Goal: Task Accomplishment & Management: Manage account settings

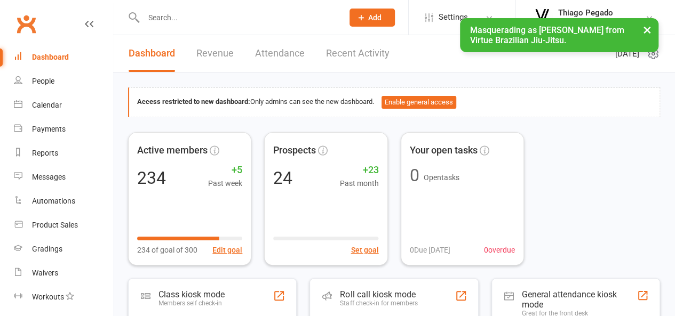
click at [648, 30] on button "×" at bounding box center [647, 29] width 19 height 23
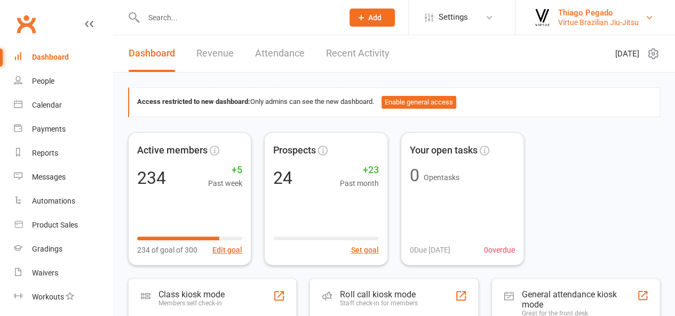
click at [572, 8] on div "Thiago Pegado" at bounding box center [598, 13] width 81 height 10
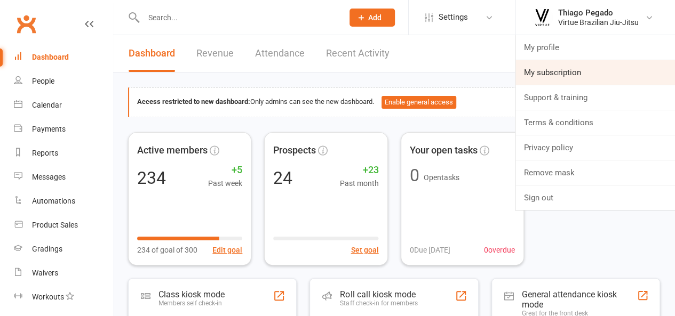
click at [566, 75] on link "My subscription" at bounding box center [595, 72] width 160 height 25
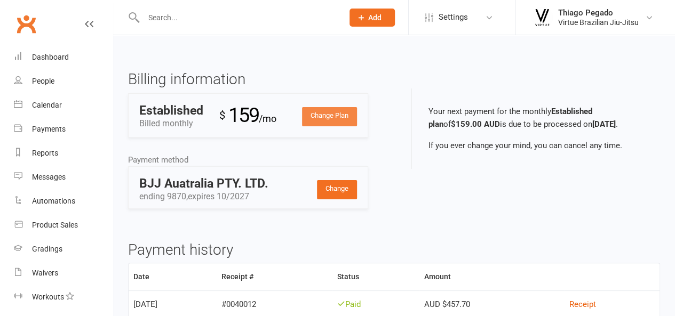
click at [322, 117] on link "Change Plan" at bounding box center [329, 116] width 55 height 19
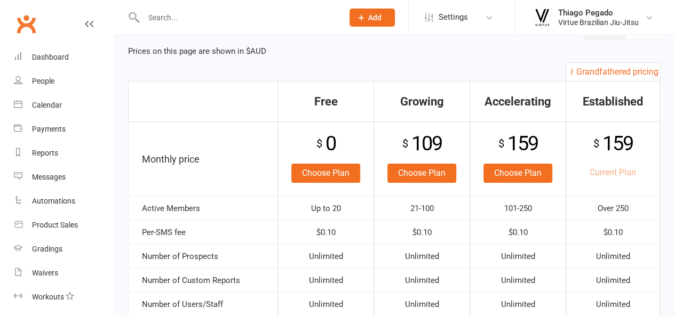
scroll to position [53, 0]
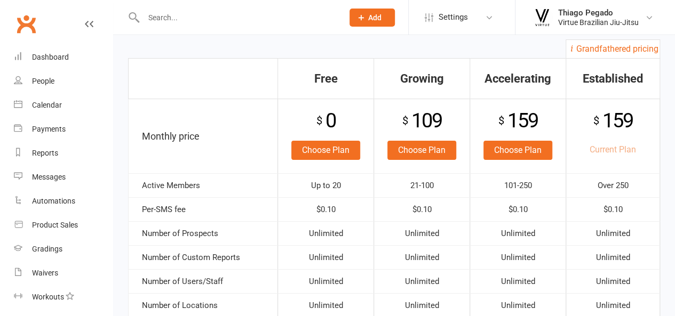
click at [587, 30] on li "Thiago Pegado Virtue Brazilian Jiu-Jitsu My profile My subscription Support & t…" at bounding box center [595, 17] width 160 height 35
click at [583, 12] on div "Thiago Pegado" at bounding box center [598, 13] width 81 height 10
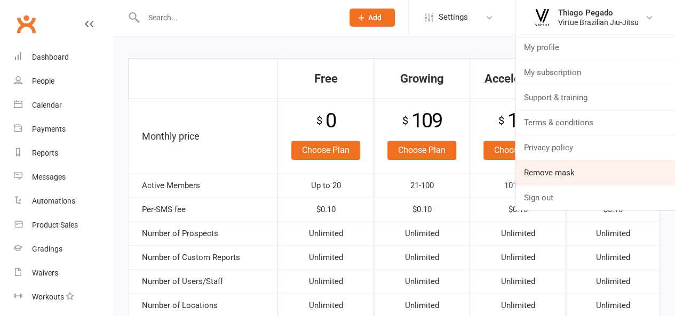
click at [561, 176] on link "Remove mask" at bounding box center [595, 173] width 160 height 25
